Goal: Task Accomplishment & Management: Use online tool/utility

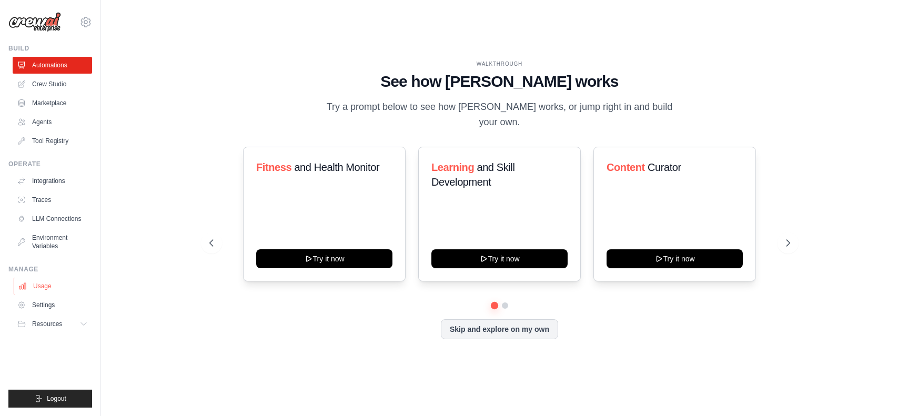
click at [43, 287] on link "Usage" at bounding box center [53, 286] width 79 height 17
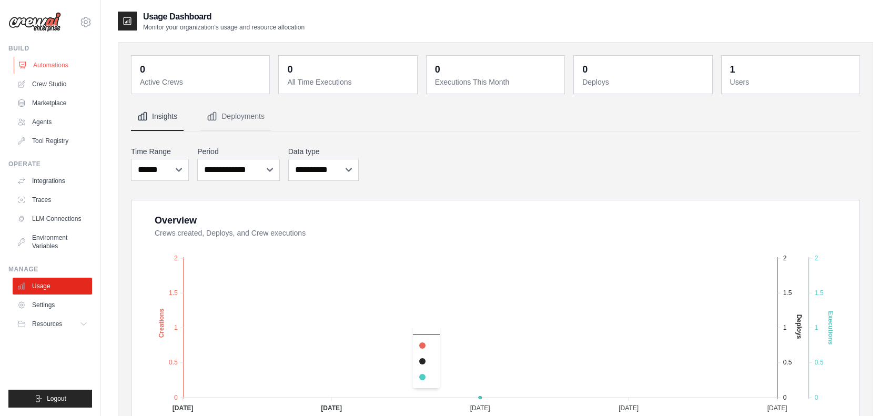
click at [47, 64] on link "Automations" at bounding box center [53, 65] width 79 height 17
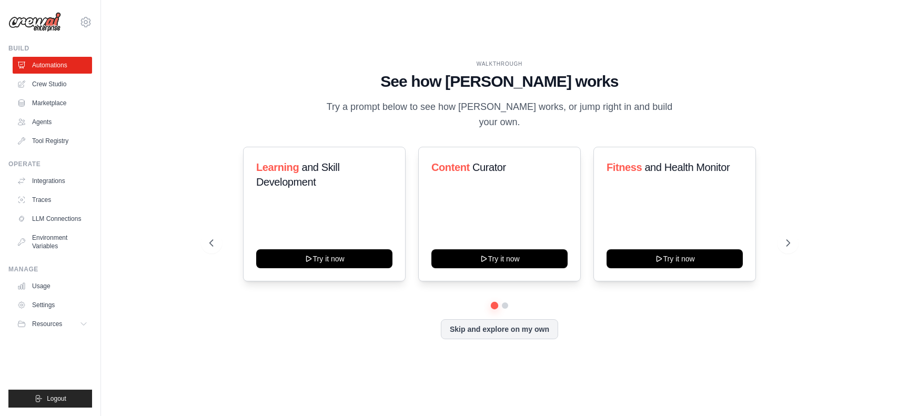
click at [46, 84] on link "Crew Studio" at bounding box center [52, 84] width 79 height 17
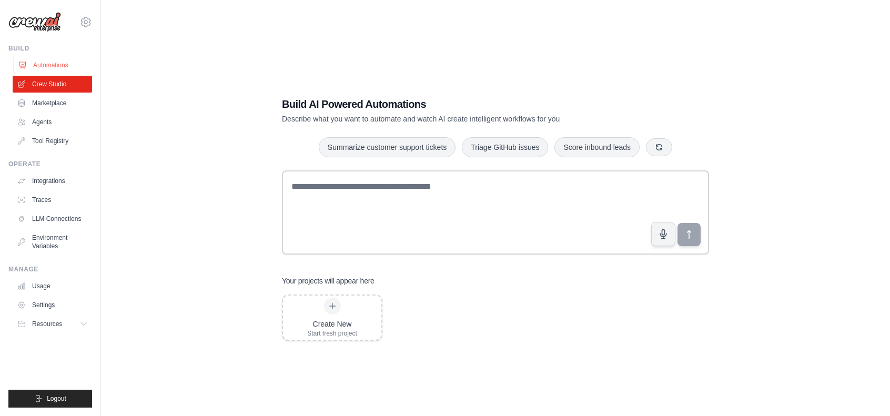
click at [46, 65] on link "Automations" at bounding box center [53, 65] width 79 height 17
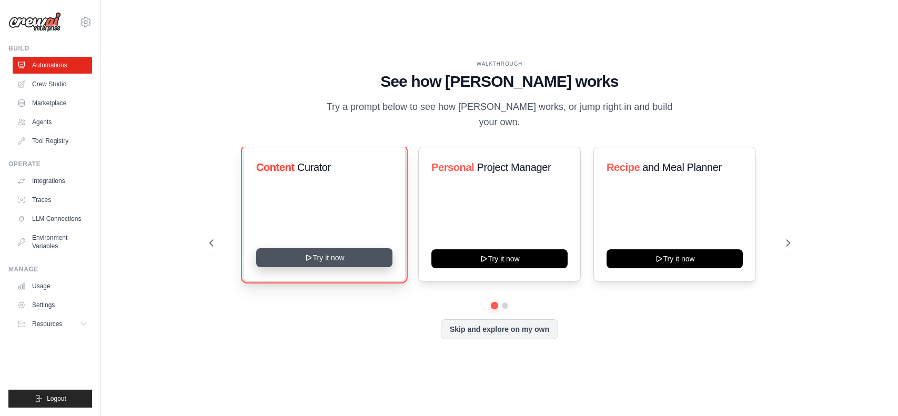
click at [329, 253] on button "Try it now" at bounding box center [324, 257] width 136 height 19
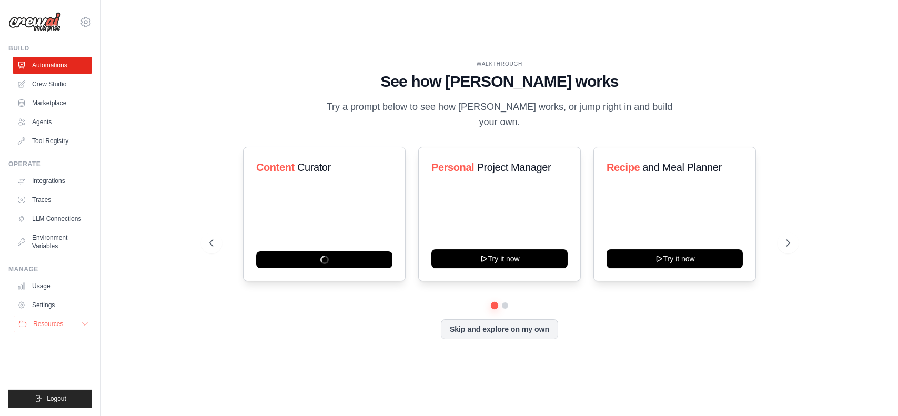
click at [83, 324] on icon at bounding box center [84, 324] width 8 height 8
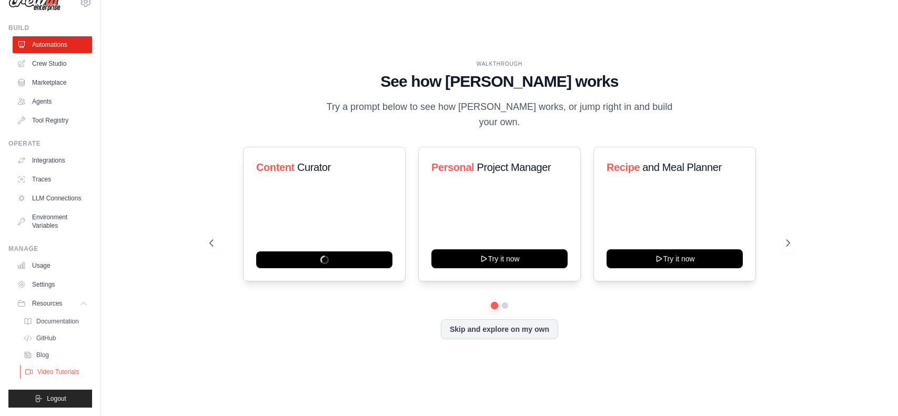
click at [64, 370] on span "Video Tutorials" at bounding box center [58, 372] width 42 height 8
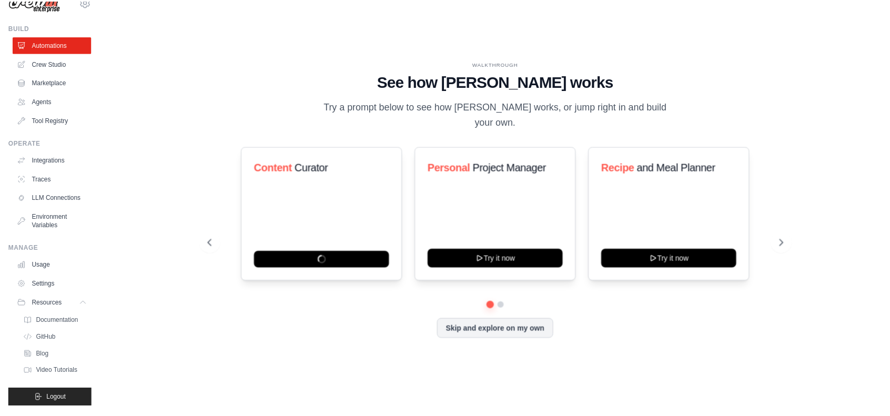
scroll to position [0, 0]
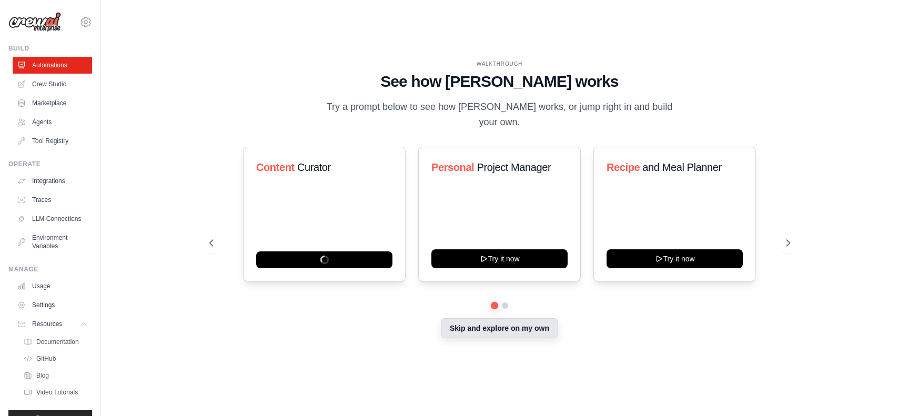
click at [498, 321] on button "Skip and explore on my own" at bounding box center [499, 328] width 117 height 20
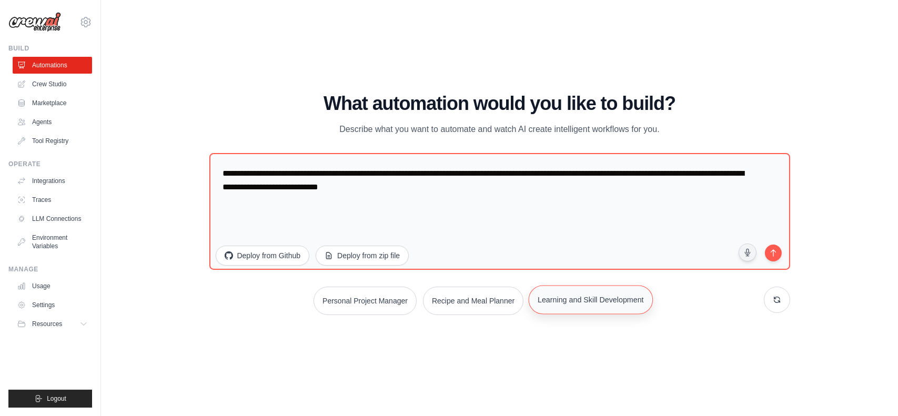
click at [604, 297] on button "Learning and Skill Development" at bounding box center [591, 299] width 124 height 29
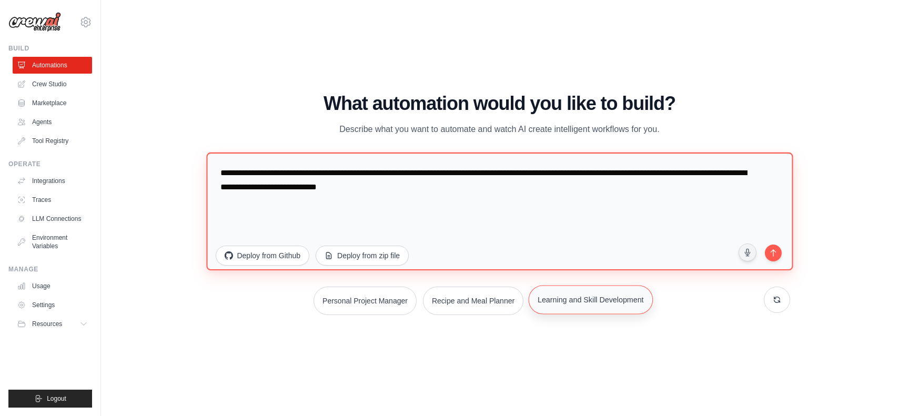
type textarea "**********"
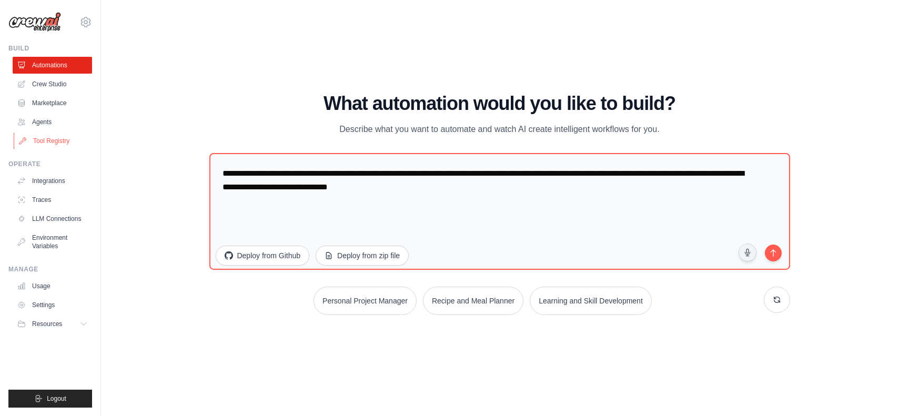
click at [63, 140] on link "Tool Registry" at bounding box center [53, 141] width 79 height 17
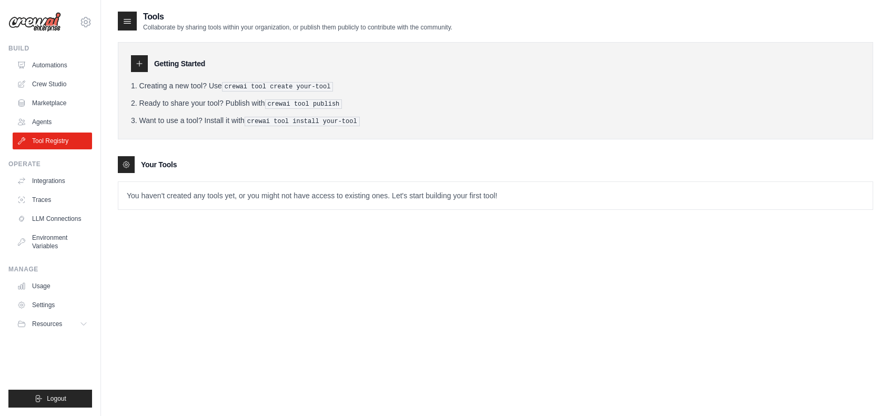
click at [30, 21] on img at bounding box center [34, 22] width 53 height 20
click at [87, 18] on icon at bounding box center [85, 22] width 13 height 13
click at [67, 65] on link "Settings" at bounding box center [85, 71] width 93 height 19
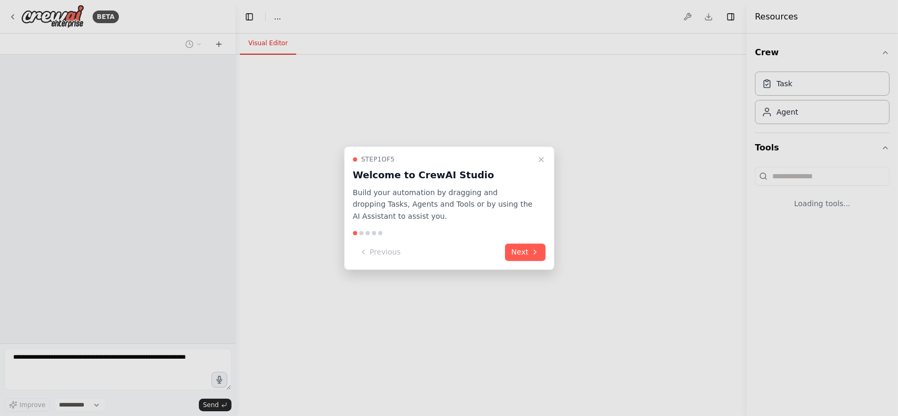
select select "****"
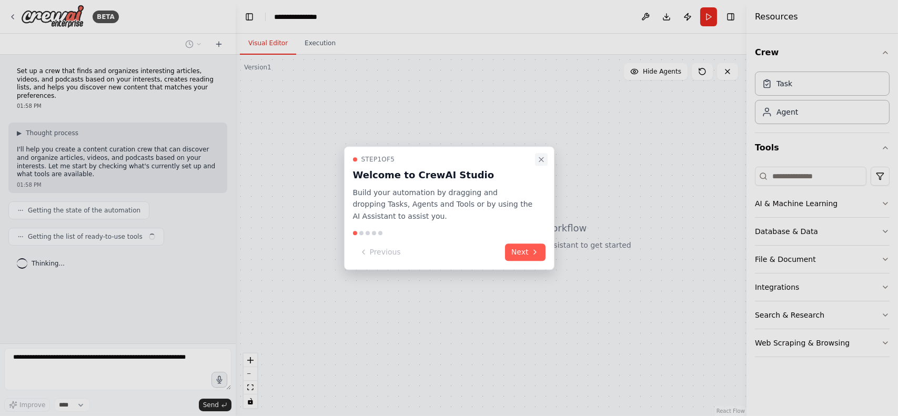
click at [541, 159] on icon "Close walkthrough" at bounding box center [541, 159] width 4 height 4
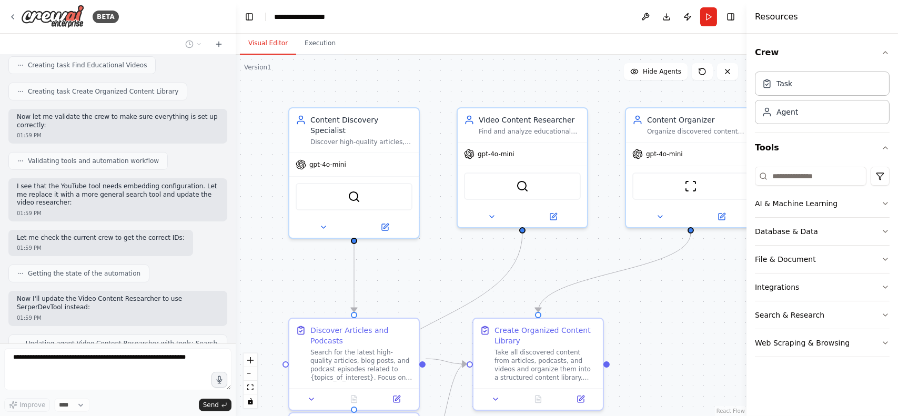
scroll to position [349, 0]
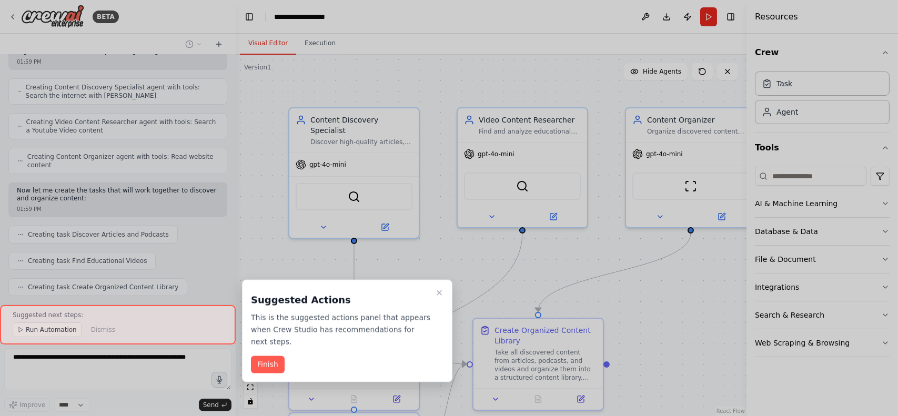
click at [684, 311] on div at bounding box center [449, 208] width 898 height 416
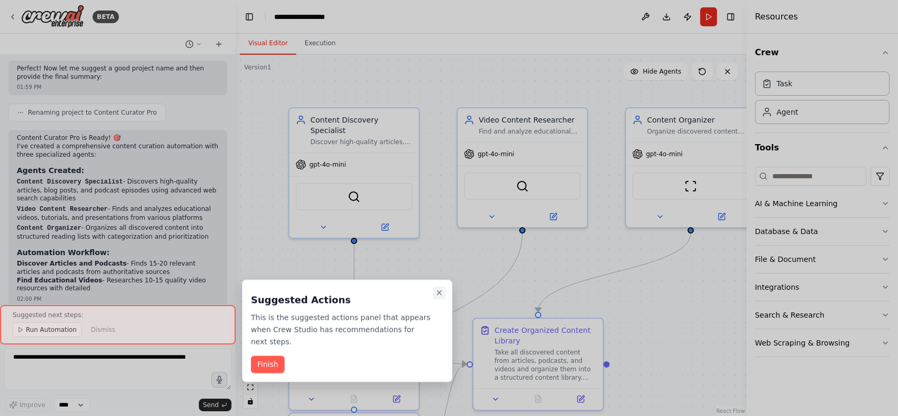
drag, startPoint x: 440, startPoint y: 292, endPoint x: 448, endPoint y: 287, distance: 9.7
click at [440, 291] on icon "Close walkthrough" at bounding box center [439, 293] width 8 height 8
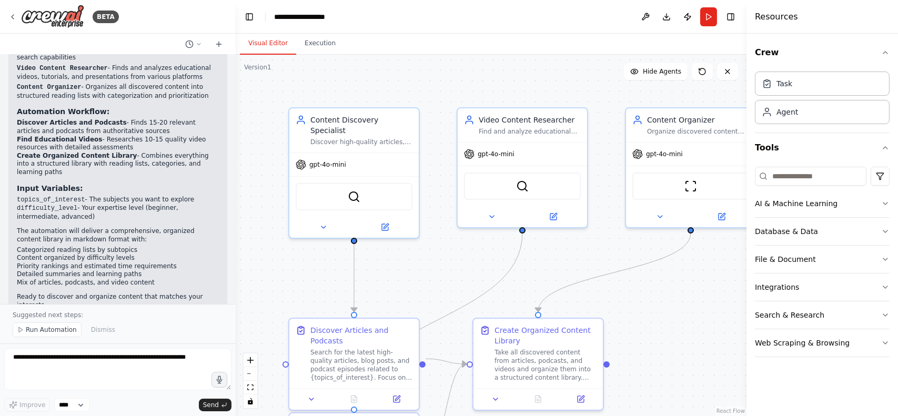
scroll to position [1064, 0]
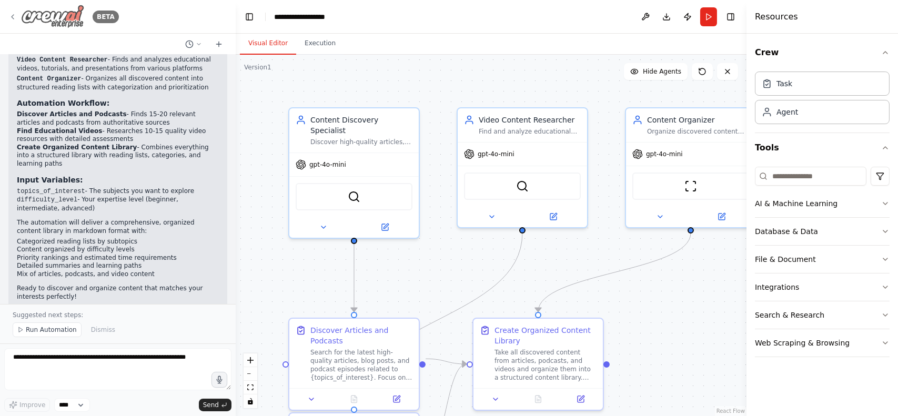
click at [42, 15] on img at bounding box center [52, 17] width 63 height 24
